Goal: Navigation & Orientation: Find specific page/section

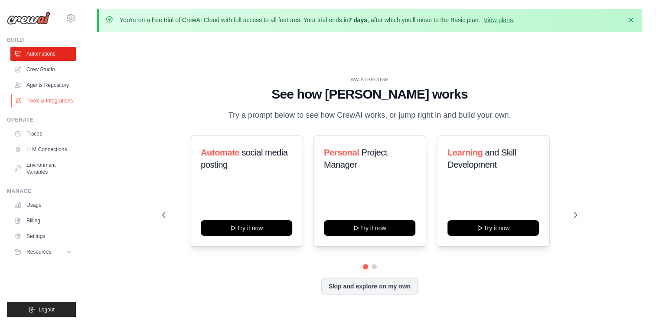
click at [49, 105] on link "Tools & Integrations" at bounding box center [44, 101] width 66 height 14
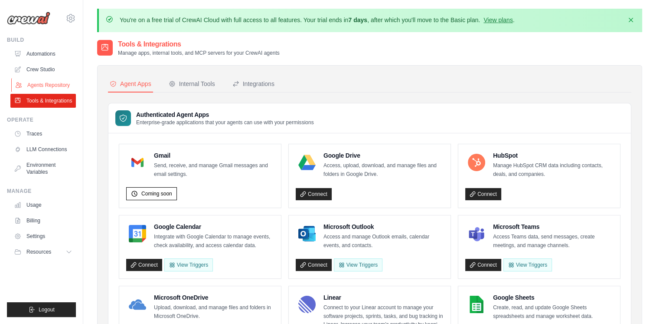
click at [42, 86] on link "Agents Repository" at bounding box center [44, 85] width 66 height 14
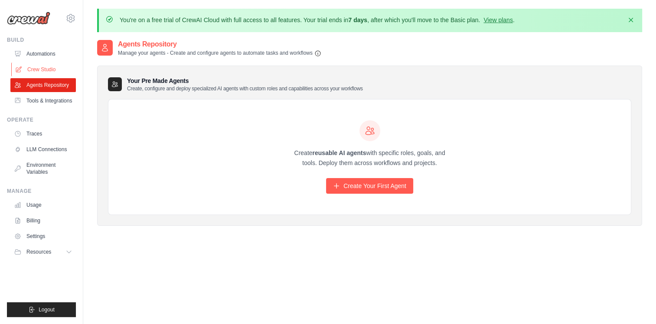
click at [34, 70] on link "Crew Studio" at bounding box center [44, 69] width 66 height 14
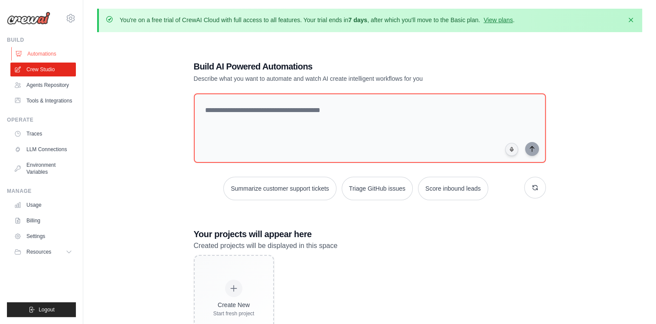
click at [55, 53] on link "Automations" at bounding box center [44, 54] width 66 height 14
